Goal: Information Seeking & Learning: Check status

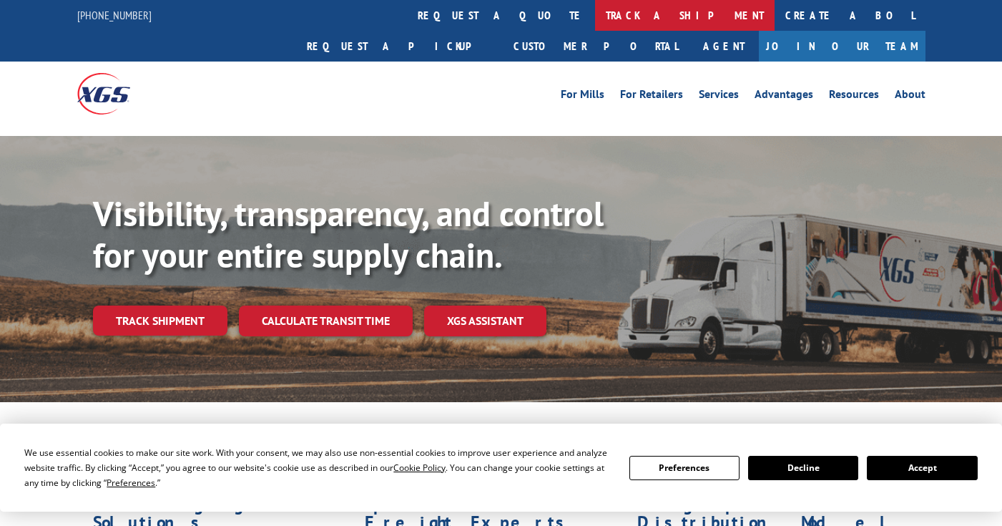
click at [595, 16] on link "track a shipment" at bounding box center [684, 15] width 179 height 31
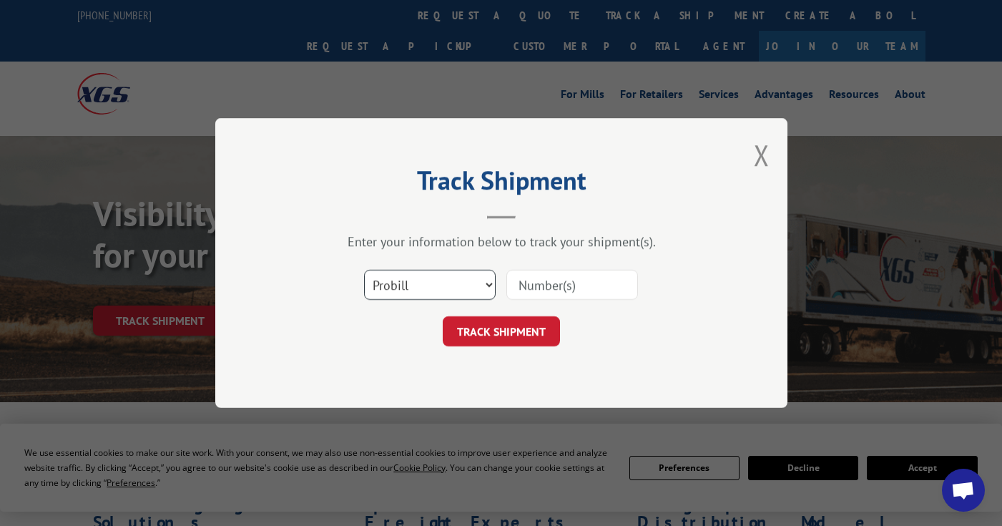
scroll to position [1191, 0]
click at [426, 280] on select "Select category... Probill BOL PO" at bounding box center [430, 285] width 132 height 30
select select "bol"
click at [364, 270] on select "Select category... Probill BOL PO" at bounding box center [430, 285] width 132 height 30
click at [548, 284] on input at bounding box center [572, 285] width 132 height 30
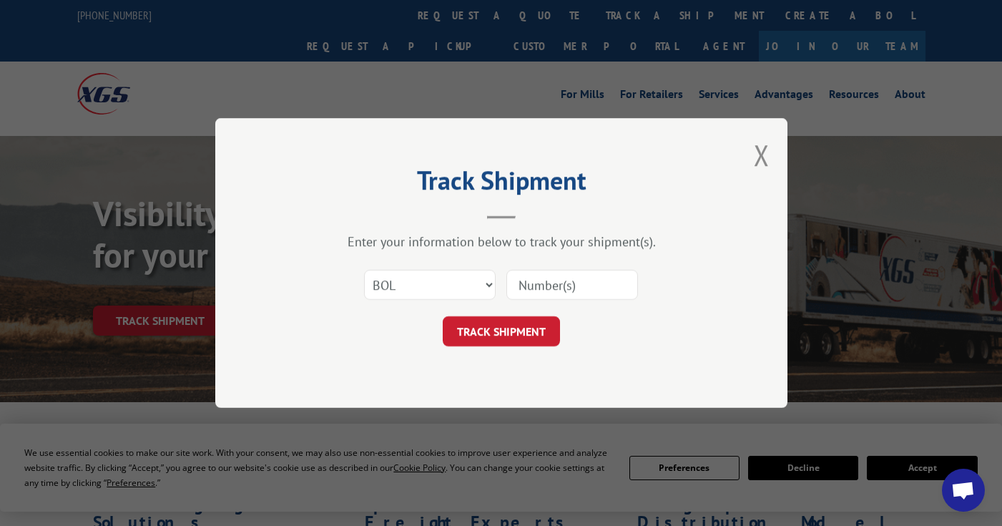
paste input "8641508"
type input "8641508"
click at [530, 330] on button "TRACK SHIPMENT" at bounding box center [501, 331] width 117 height 30
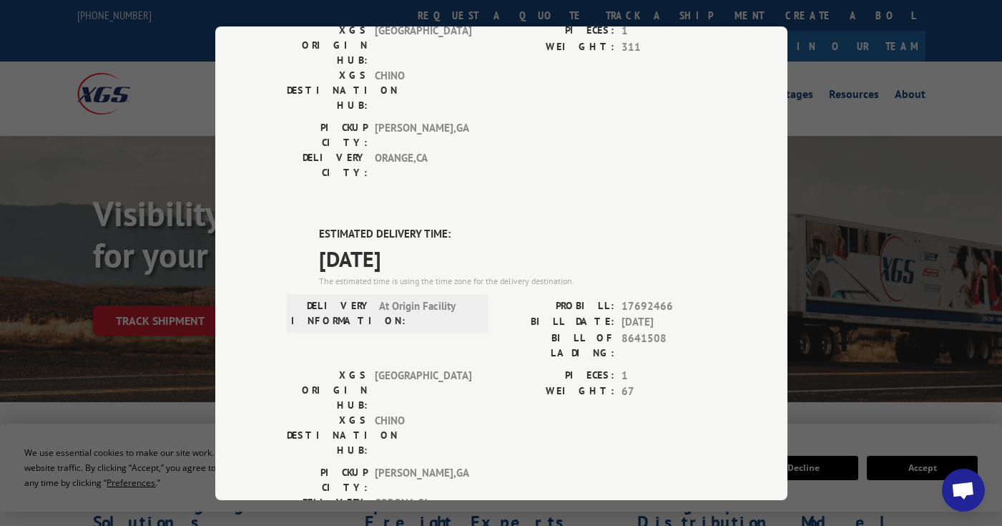
scroll to position [222, 0]
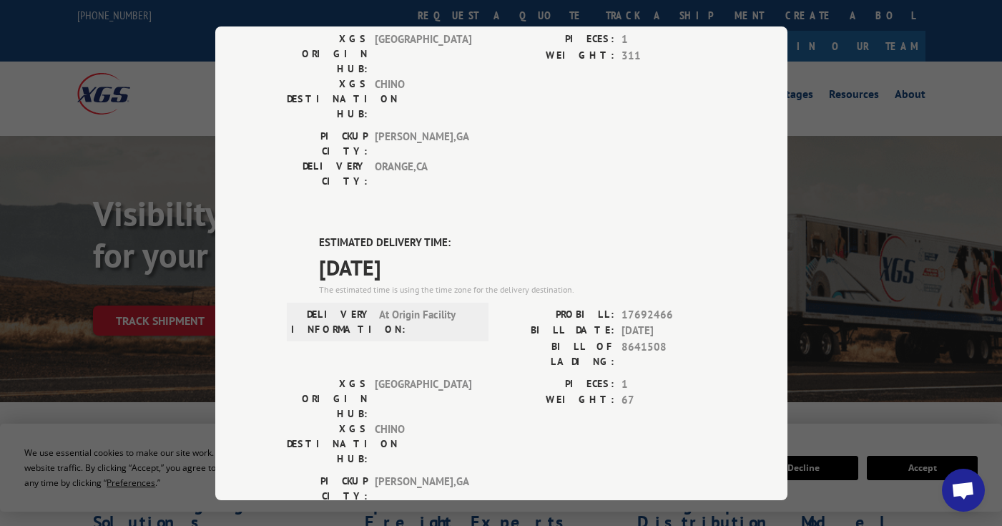
click at [872, 39] on div "Track Shipment DELIVERED DELIVERY INFORMATION: PROBILL: 10140491 BILL DATE: [DA…" at bounding box center [501, 263] width 1002 height 526
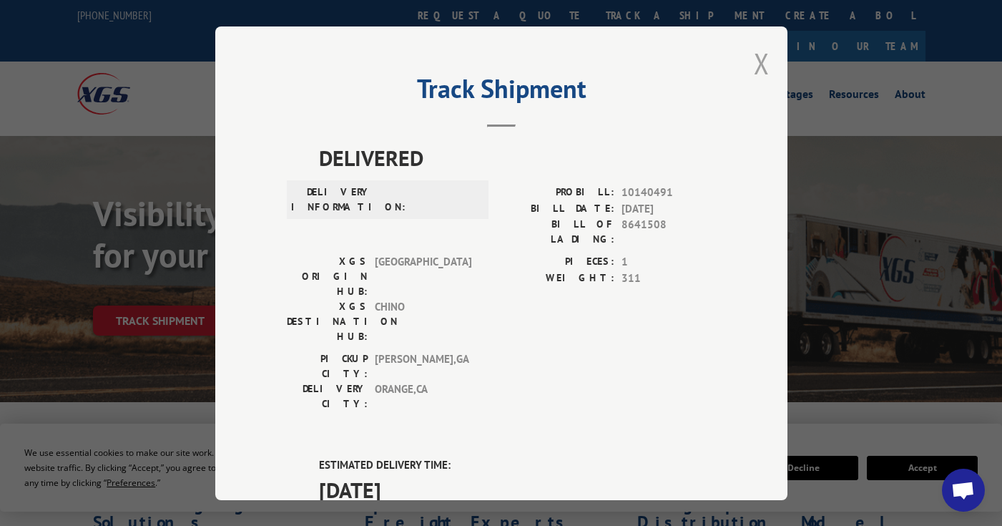
click at [762, 62] on button "Close modal" at bounding box center [762, 63] width 16 height 38
